Goal: Navigation & Orientation: Find specific page/section

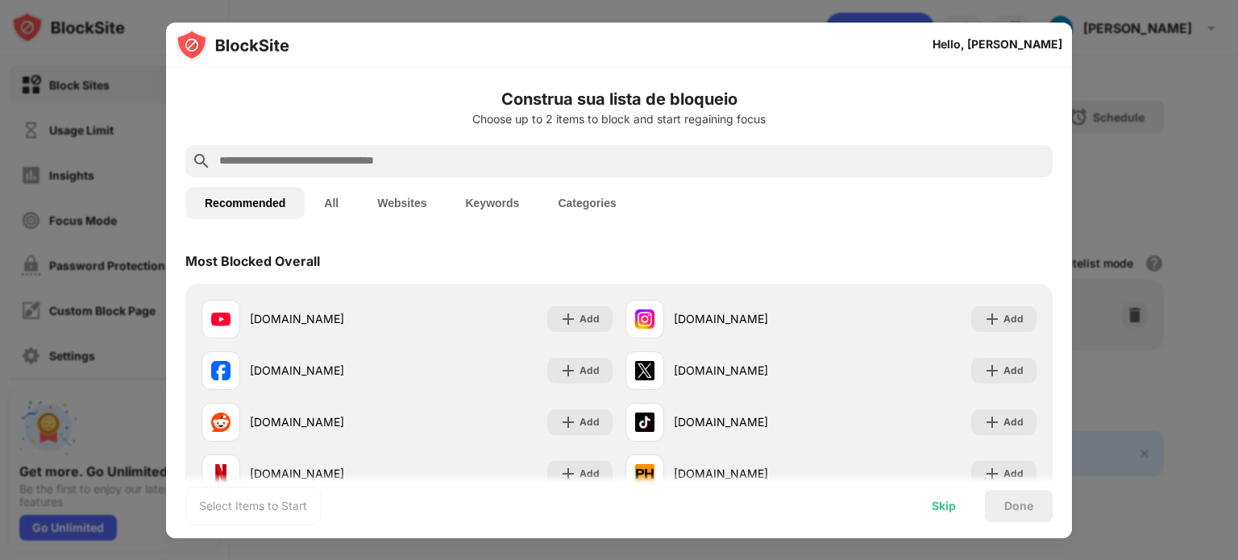
click at [941, 503] on div "Skip" at bounding box center [944, 506] width 24 height 13
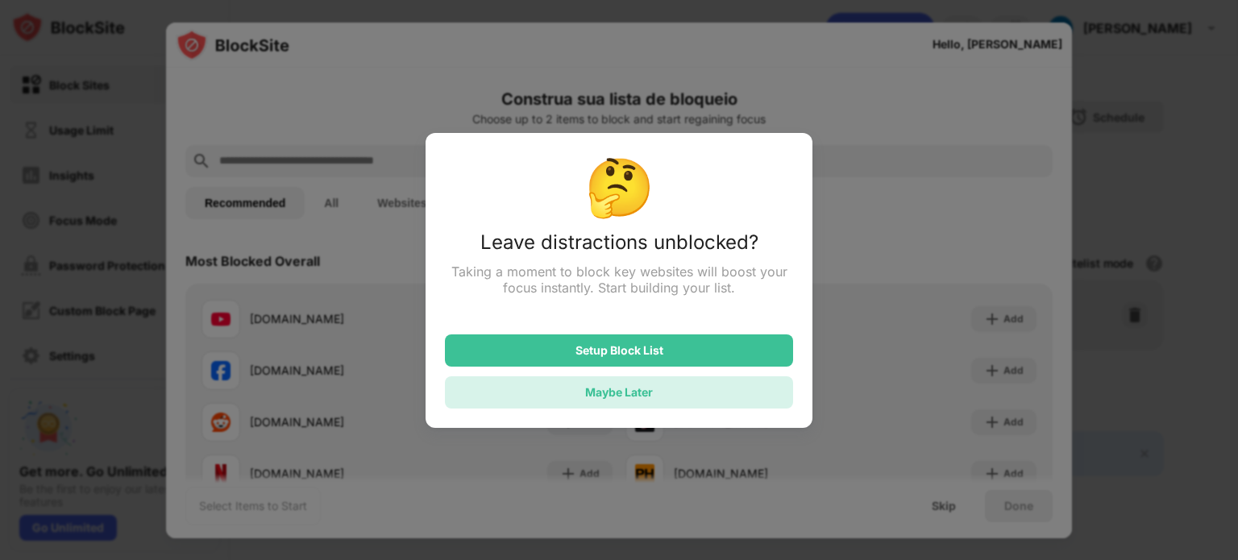
click at [679, 391] on div "Maybe Later" at bounding box center [619, 392] width 348 height 32
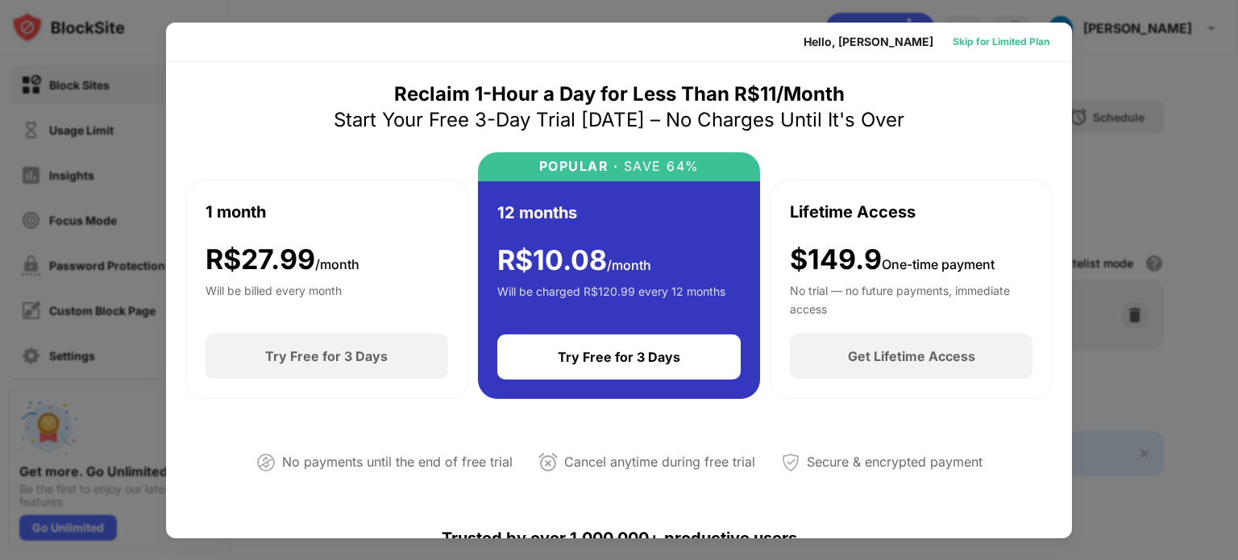
click at [970, 38] on div "Skip for Limited Plan" at bounding box center [1001, 42] width 97 height 16
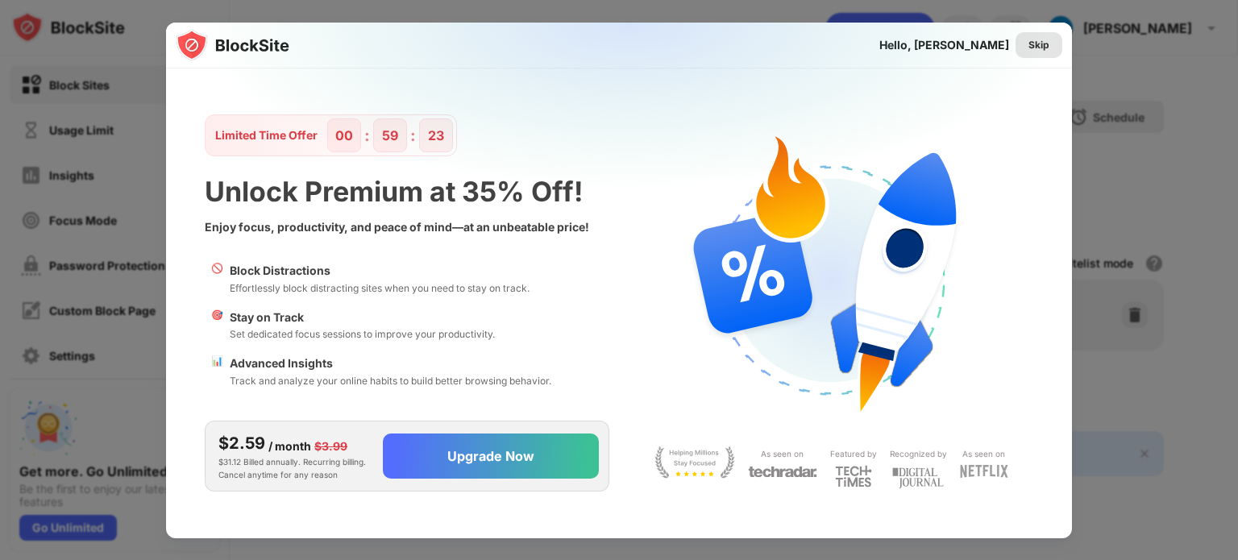
click at [1028, 47] on div "Skip" at bounding box center [1038, 45] width 21 height 16
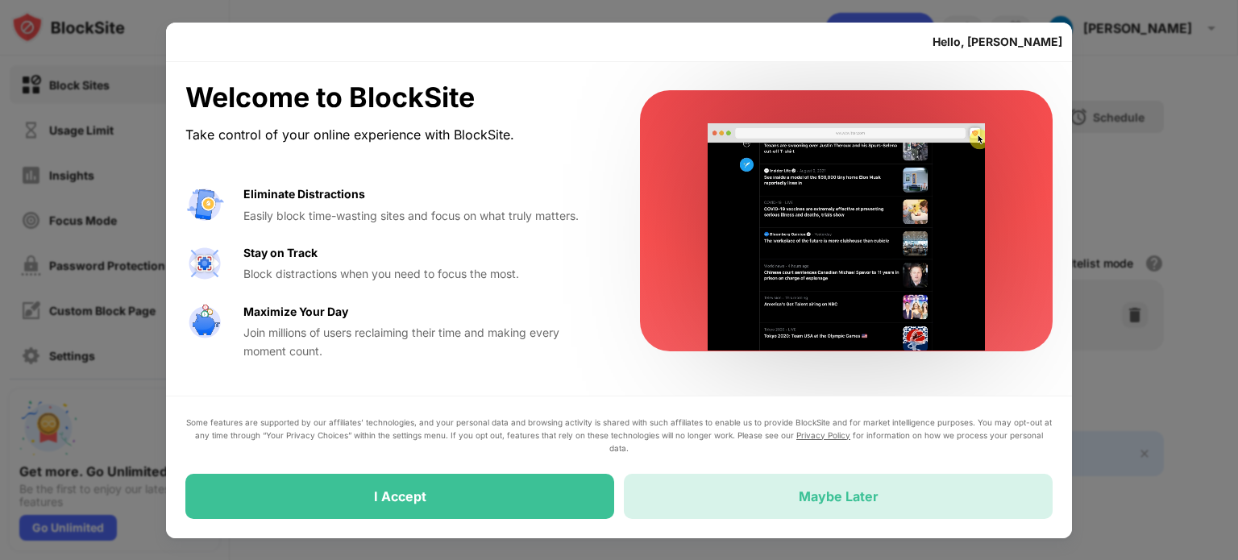
click at [816, 494] on div "Maybe Later" at bounding box center [839, 496] width 80 height 16
